Goal: Find specific page/section: Find specific page/section

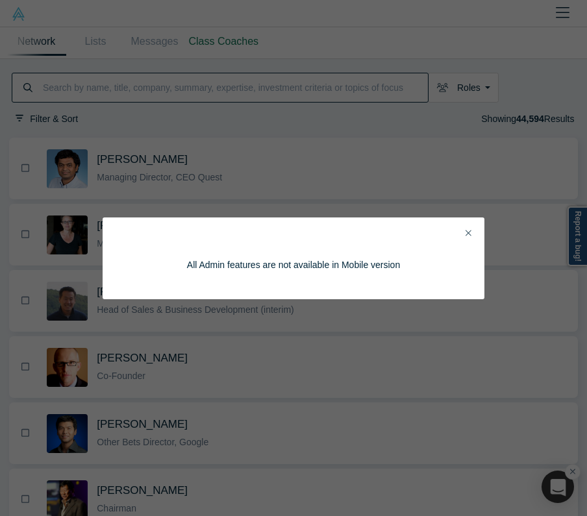
click at [462, 232] on button "Close" at bounding box center [468, 233] width 14 height 15
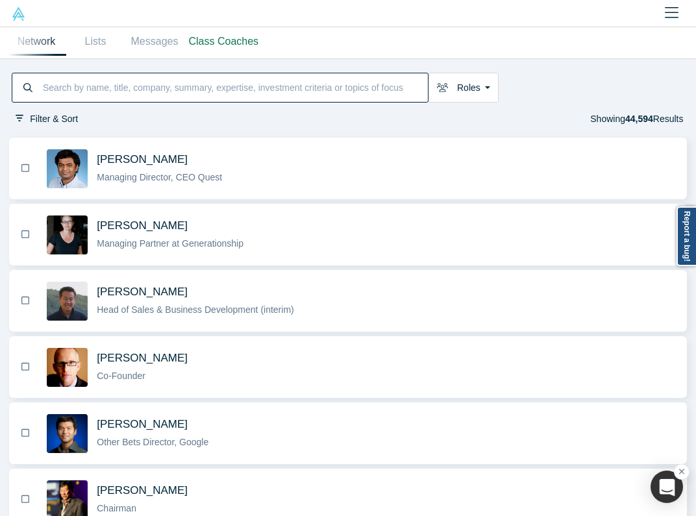
click at [19, 2] on link at bounding box center [18, 13] width 36 height 27
